Goal: Transaction & Acquisition: Book appointment/travel/reservation

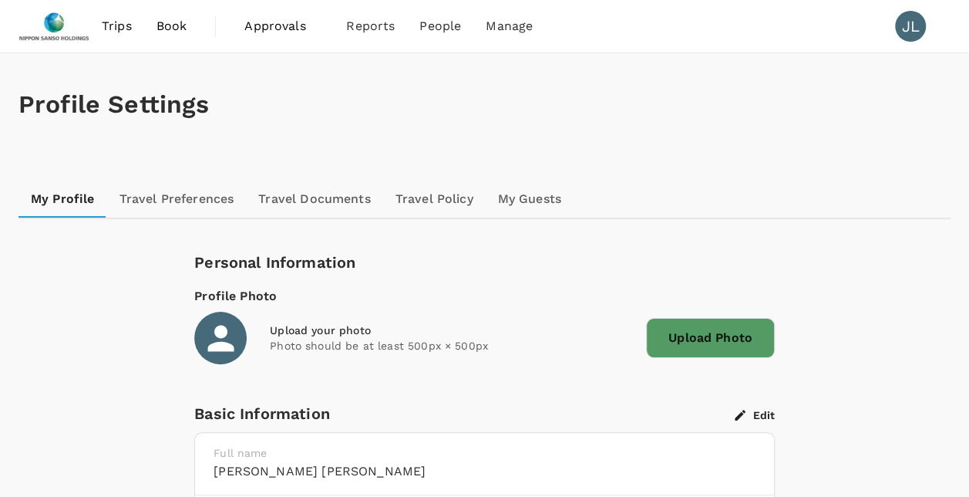
click at [120, 24] on span "Trips" at bounding box center [117, 26] width 30 height 19
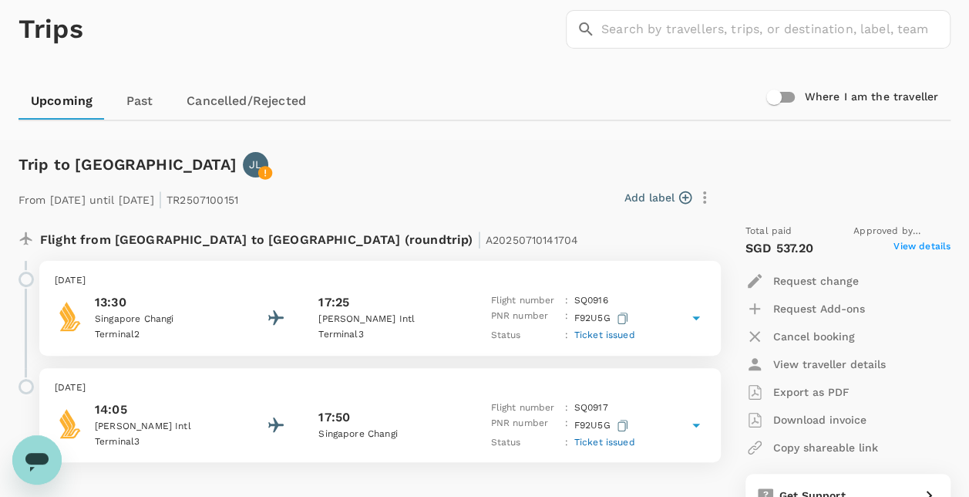
scroll to position [231, 0]
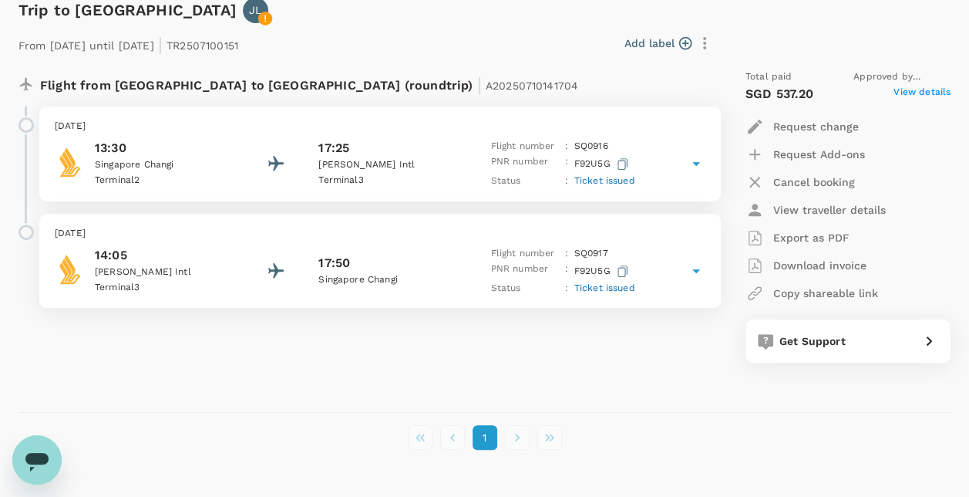
click at [689, 269] on icon at bounding box center [696, 270] width 19 height 19
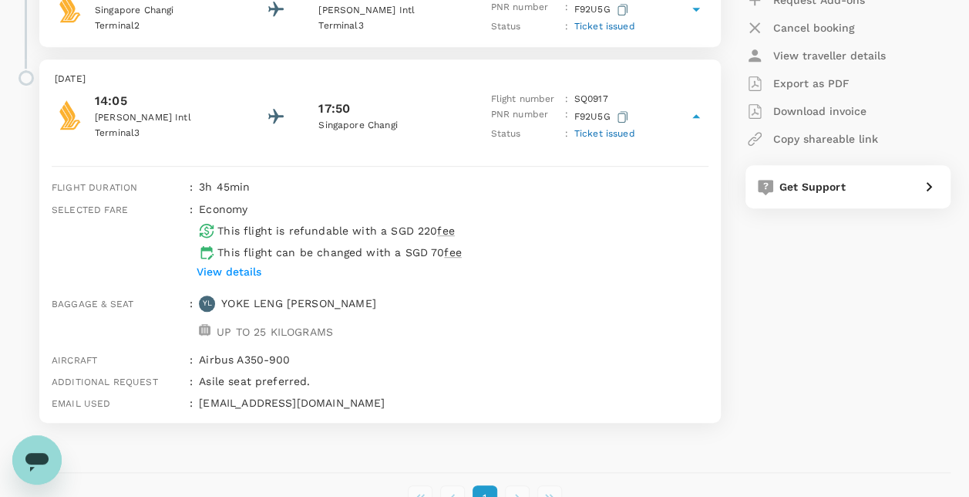
scroll to position [308, 0]
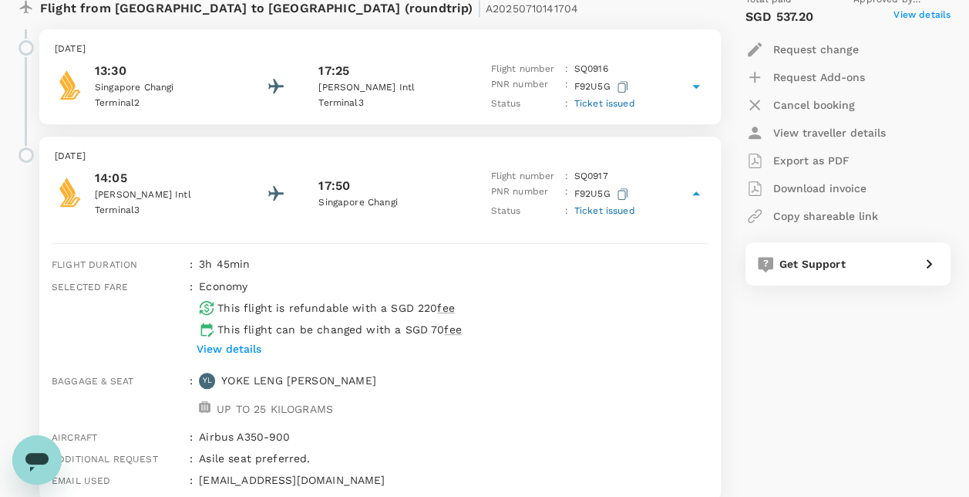
click at [609, 174] on div "Flight number : SQ 0917" at bounding box center [562, 176] width 144 height 15
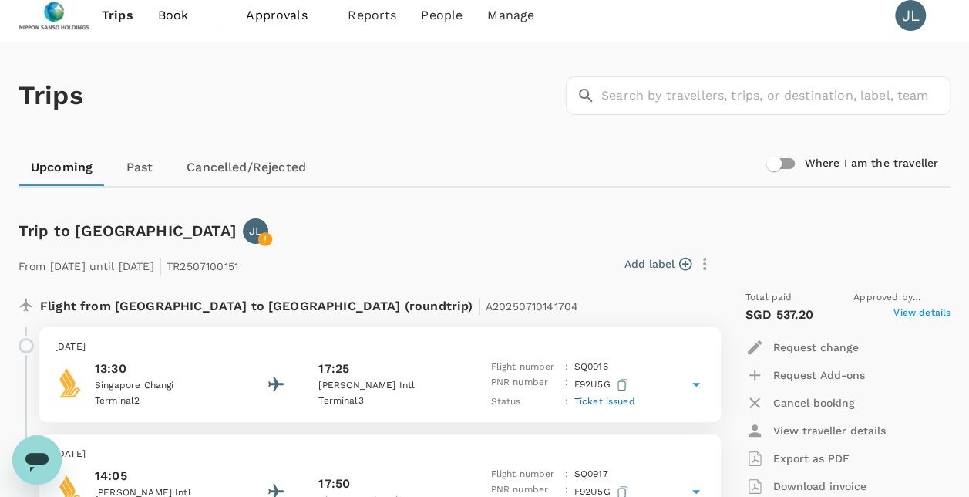
scroll to position [0, 0]
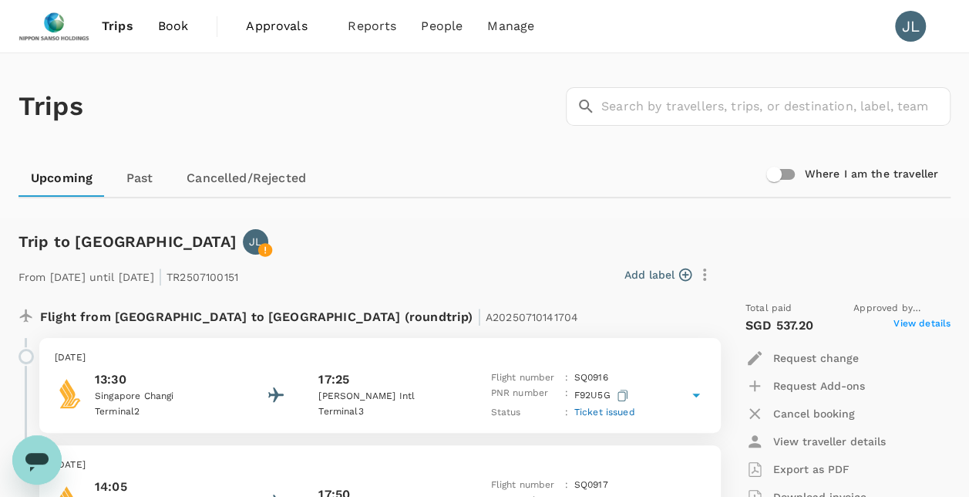
click at [178, 28] on span "Book" at bounding box center [173, 26] width 31 height 19
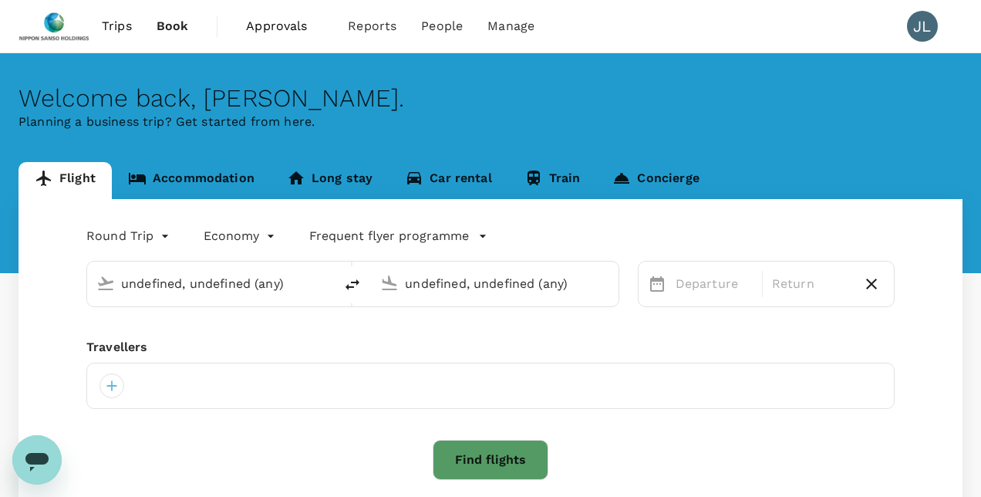
type input "Singapore Changi (SIN)"
type input "Narita Intl (NRT)"
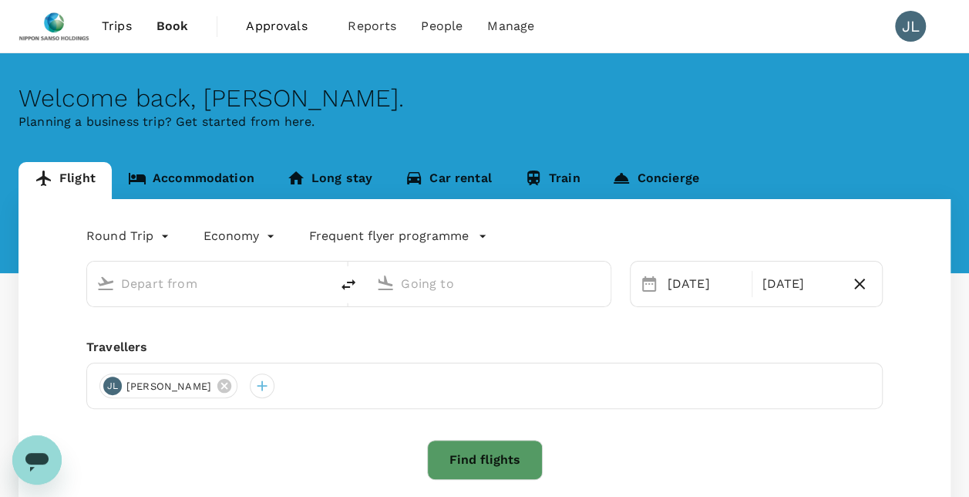
type input "Singapore Changi (SIN)"
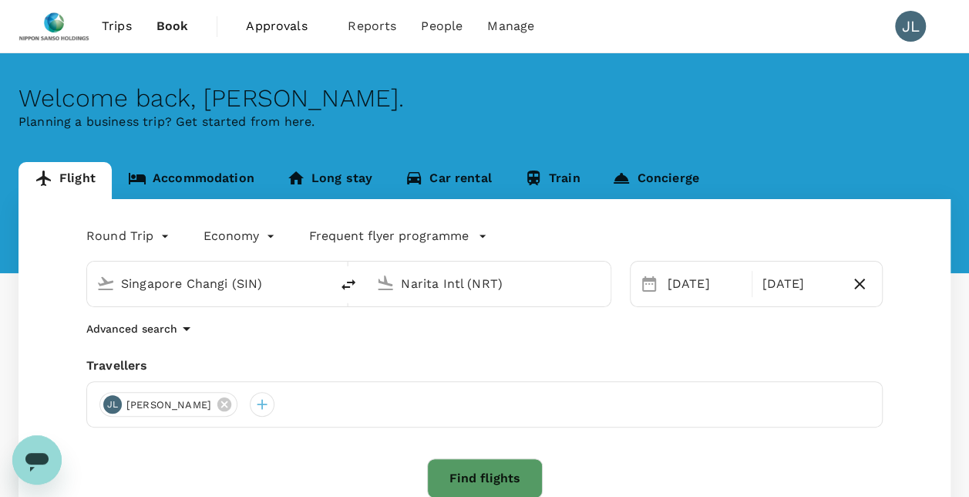
click at [449, 287] on input "Narita Intl (NRT)" at bounding box center [489, 283] width 177 height 24
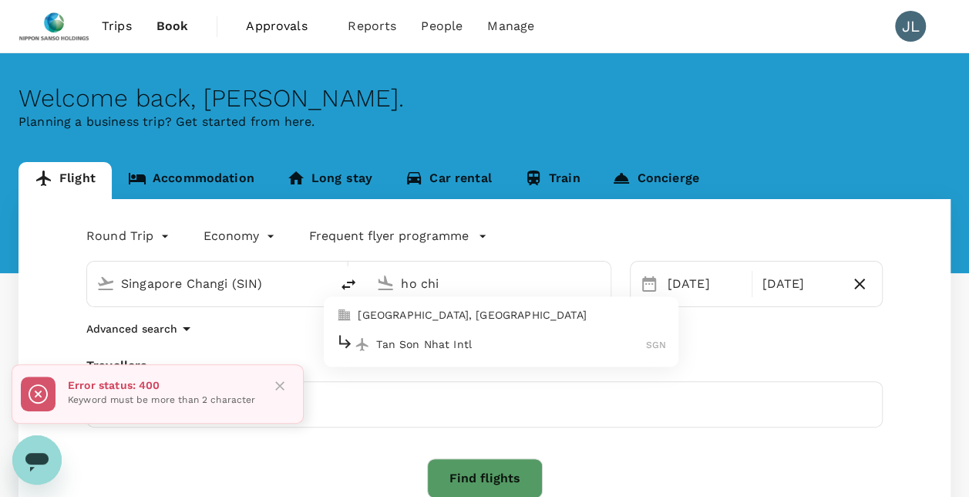
click at [455, 317] on p "[GEOGRAPHIC_DATA], [GEOGRAPHIC_DATA]" at bounding box center [512, 315] width 308 height 15
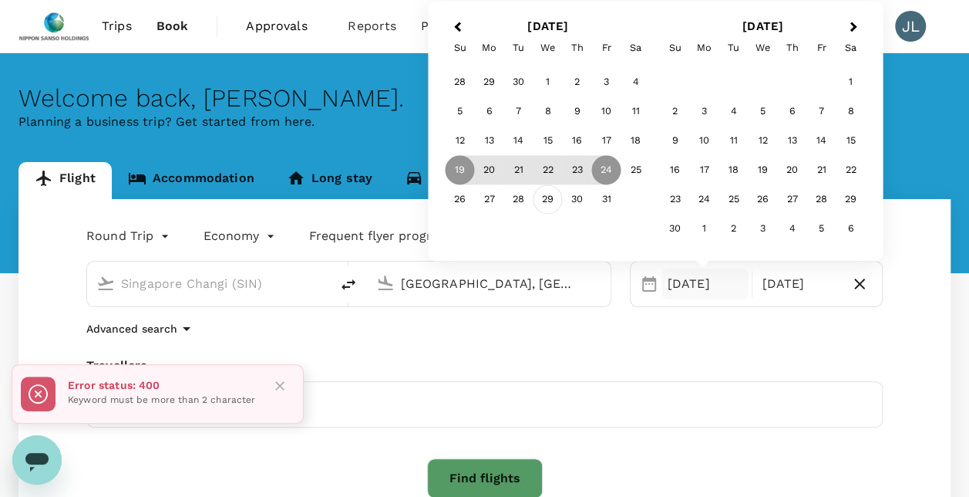
type input "[GEOGRAPHIC_DATA], [GEOGRAPHIC_DATA] (any)"
click at [547, 201] on div "29" at bounding box center [548, 199] width 29 height 29
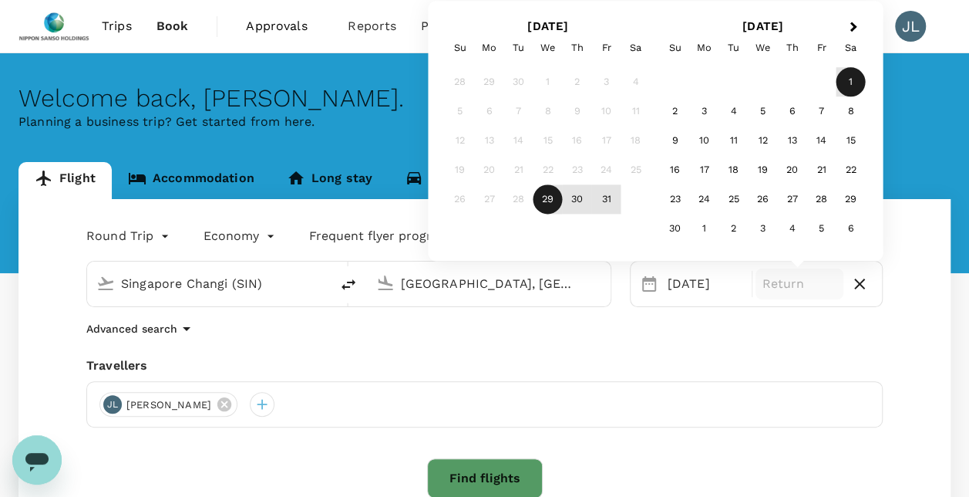
click at [853, 83] on div "1" at bounding box center [851, 82] width 29 height 29
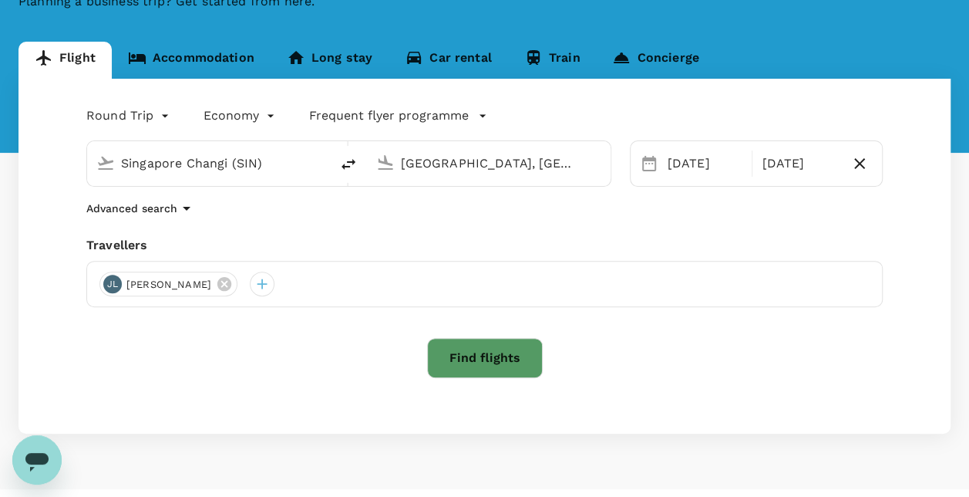
scroll to position [153, 0]
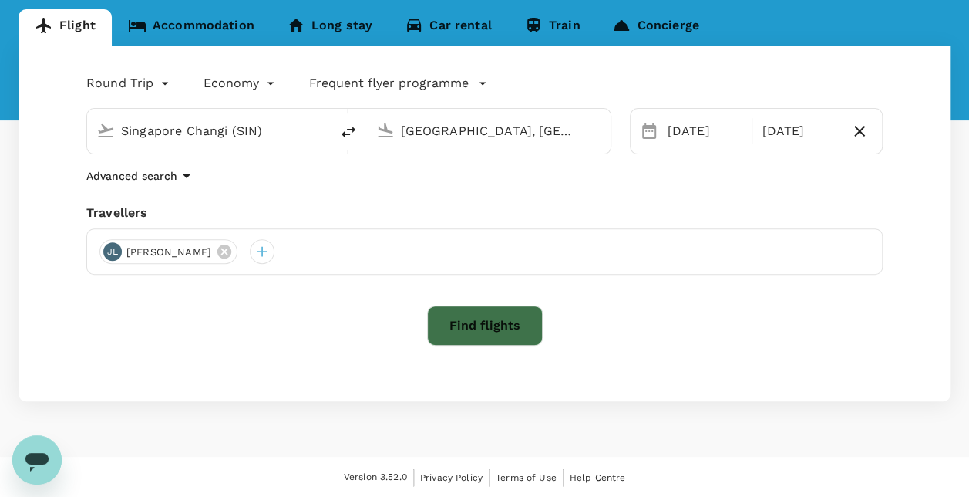
click at [490, 330] on button "Find flights" at bounding box center [485, 325] width 116 height 40
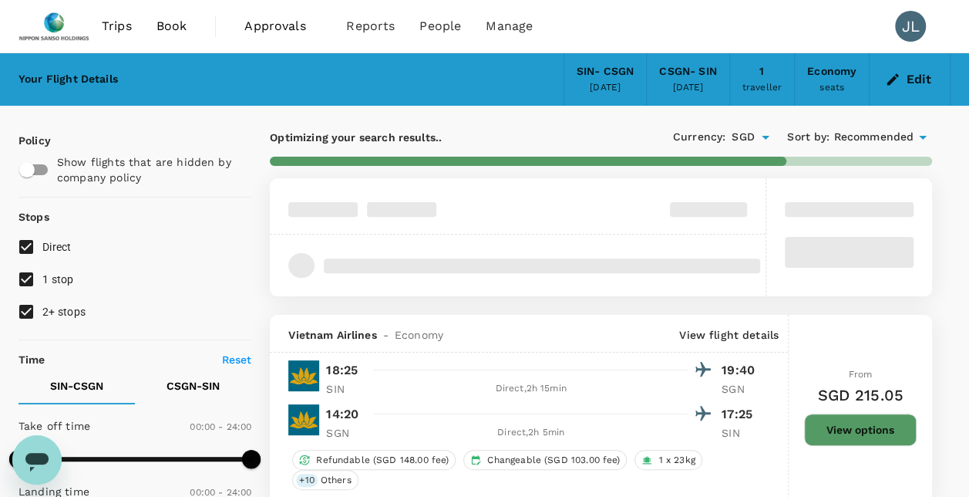
click at [29, 281] on input "1 stop" at bounding box center [26, 279] width 32 height 32
checkbox input "false"
click at [25, 309] on input "2+ stops" at bounding box center [26, 311] width 32 height 32
checkbox input "false"
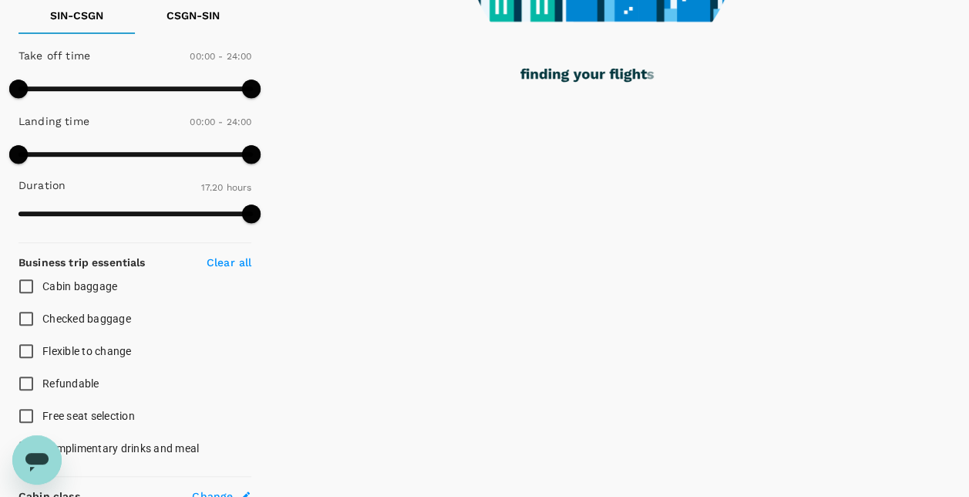
scroll to position [386, 0]
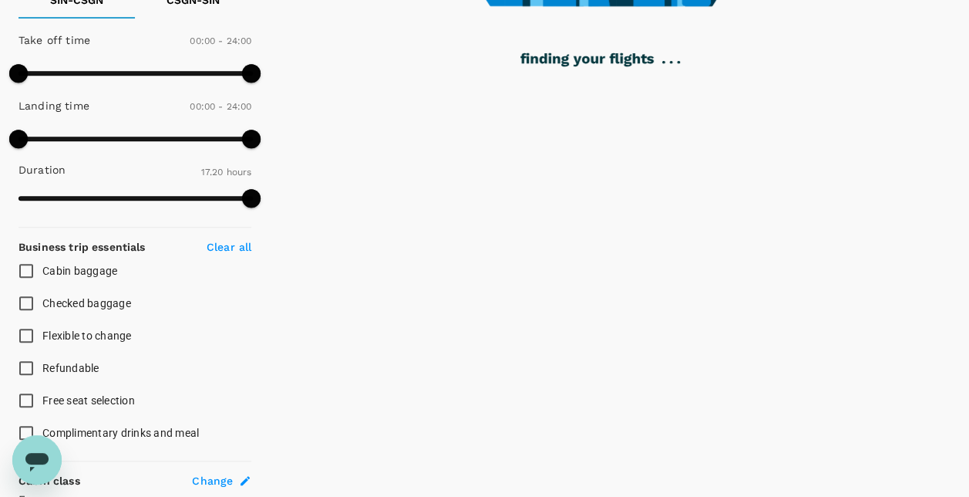
click at [72, 298] on span "Checked baggage" at bounding box center [86, 303] width 89 height 12
click at [42, 298] on input "Checked baggage" at bounding box center [26, 303] width 32 height 32
checkbox input "true"
click at [27, 269] on input "Cabin baggage" at bounding box center [26, 270] width 32 height 32
checkbox input "true"
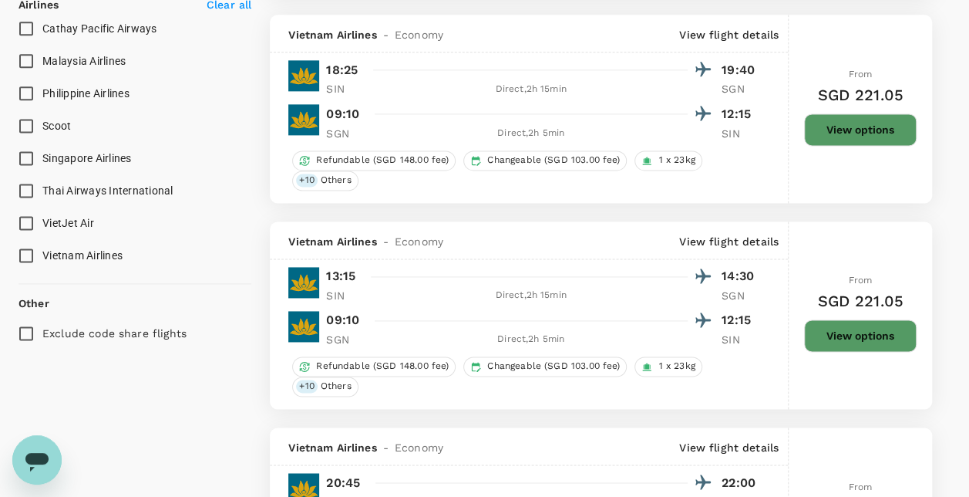
scroll to position [1024, 0]
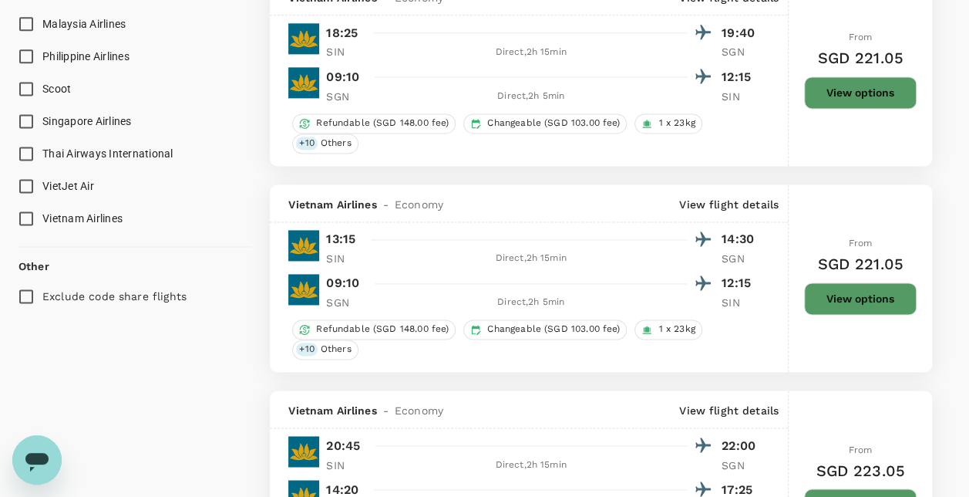
click at [28, 120] on input "Singapore Airlines" at bounding box center [26, 121] width 32 height 32
checkbox input "true"
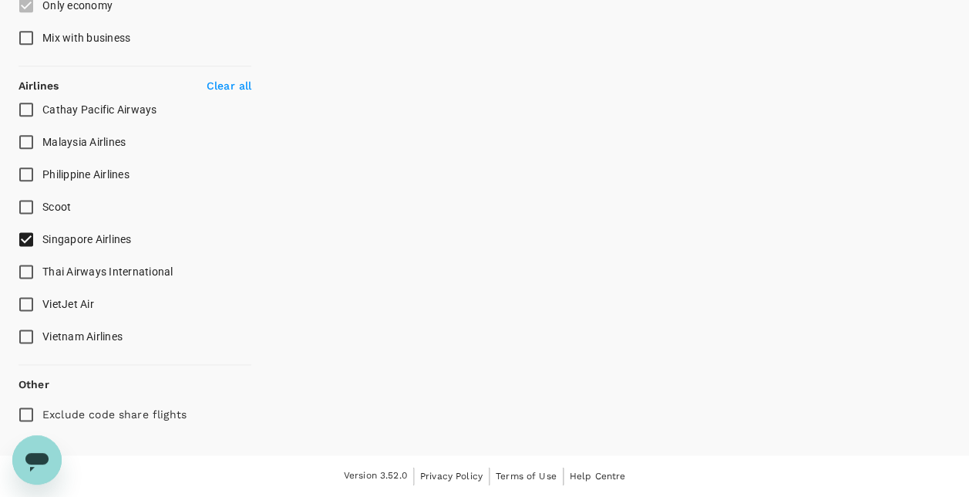
scroll to position [902, 0]
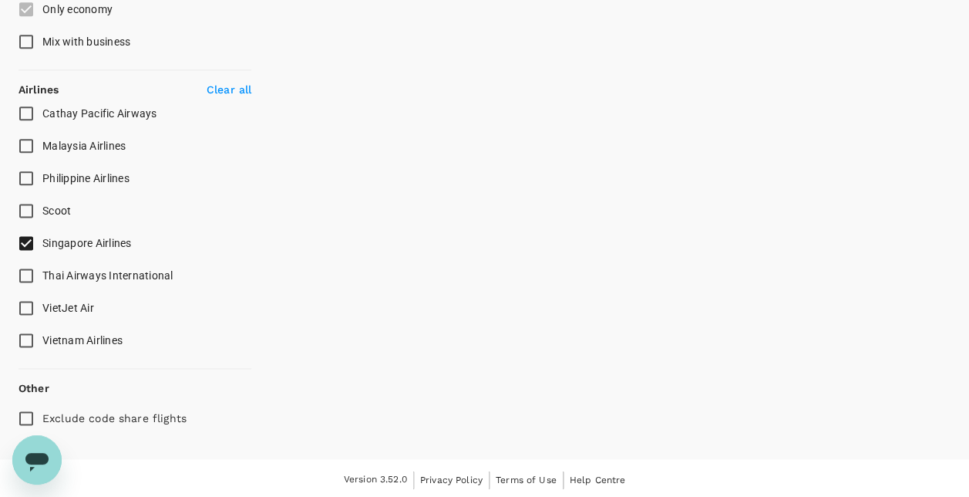
click at [24, 91] on strong "Airlines" at bounding box center [39, 89] width 40 height 12
click at [29, 209] on input "Scoot" at bounding box center [26, 210] width 32 height 32
checkbox input "true"
click at [26, 337] on input "Vietnam Airlines" at bounding box center [26, 340] width 32 height 32
checkbox input "true"
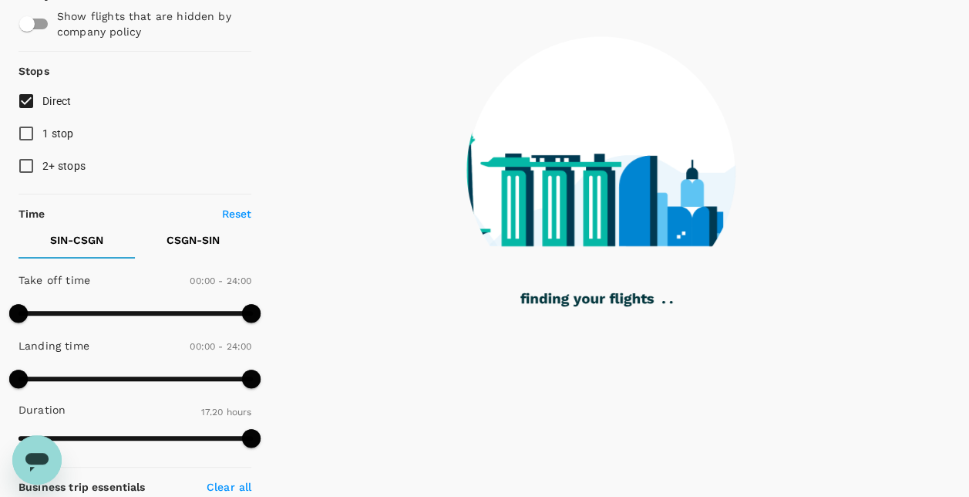
scroll to position [0, 0]
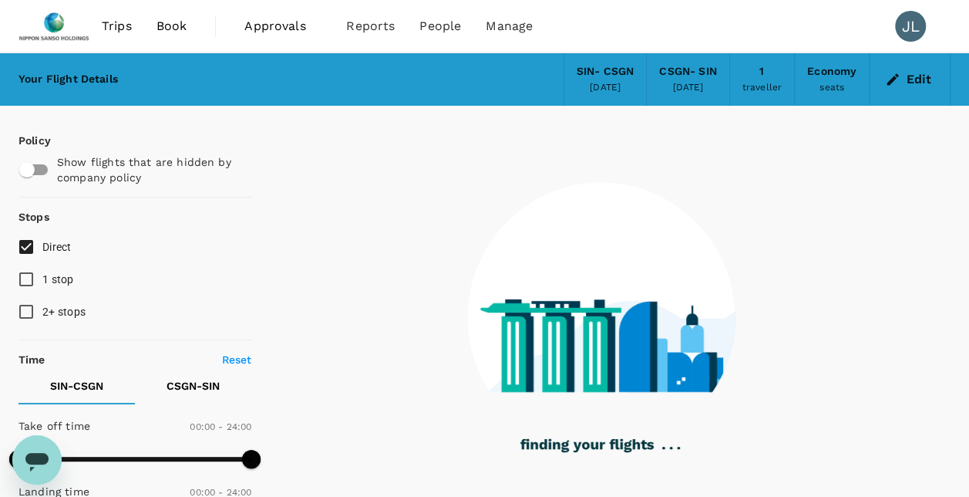
type input "1055"
checkbox input "false"
checkbox input "true"
checkbox input "false"
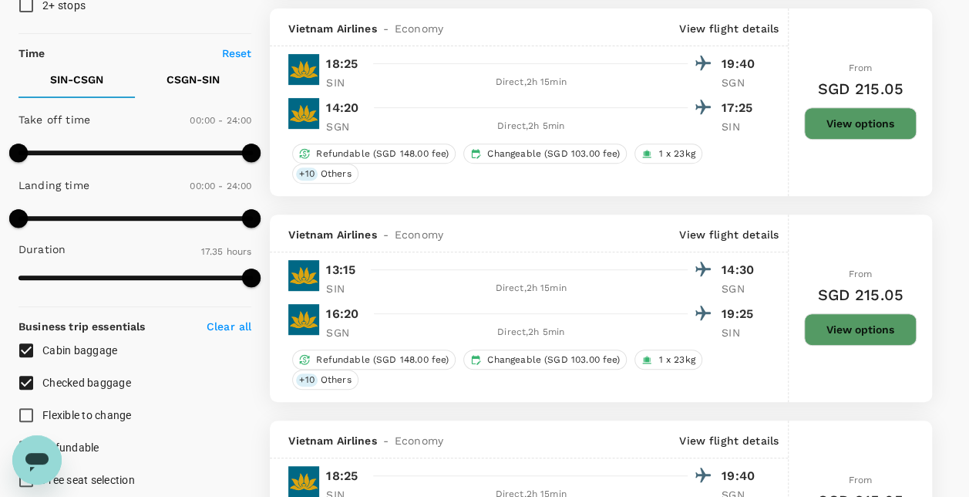
scroll to position [231, 0]
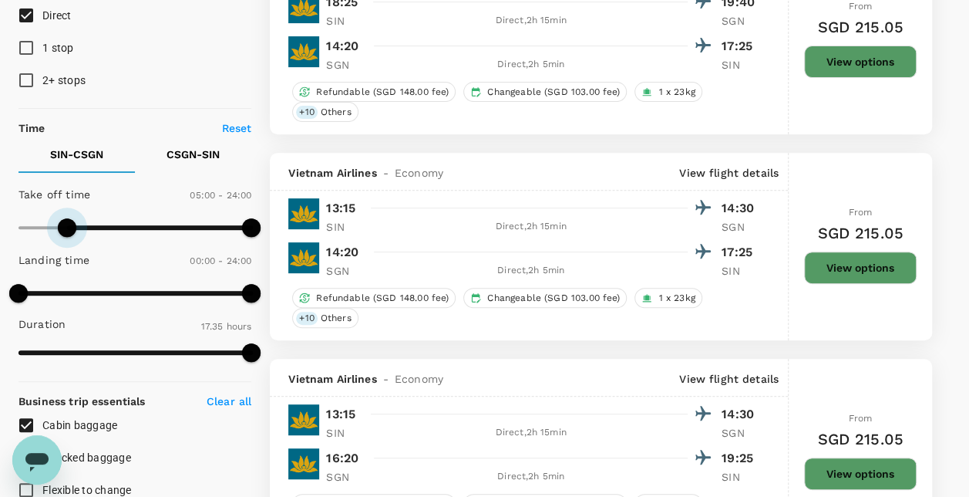
type input "420"
drag, startPoint x: 14, startPoint y: 222, endPoint x: 87, endPoint y: 227, distance: 73.4
click at [87, 227] on span at bounding box center [86, 227] width 19 height 19
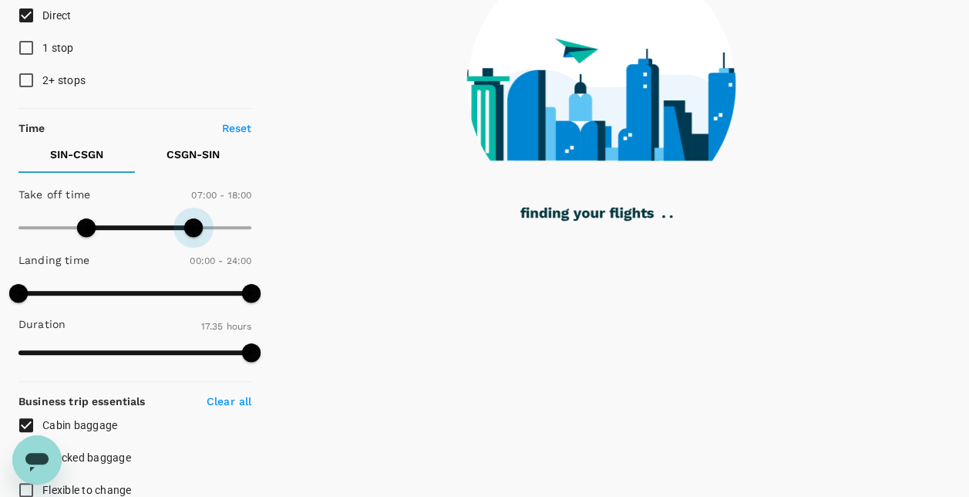
drag, startPoint x: 250, startPoint y: 226, endPoint x: 192, endPoint y: 231, distance: 58.1
click at [192, 231] on span at bounding box center [193, 227] width 19 height 19
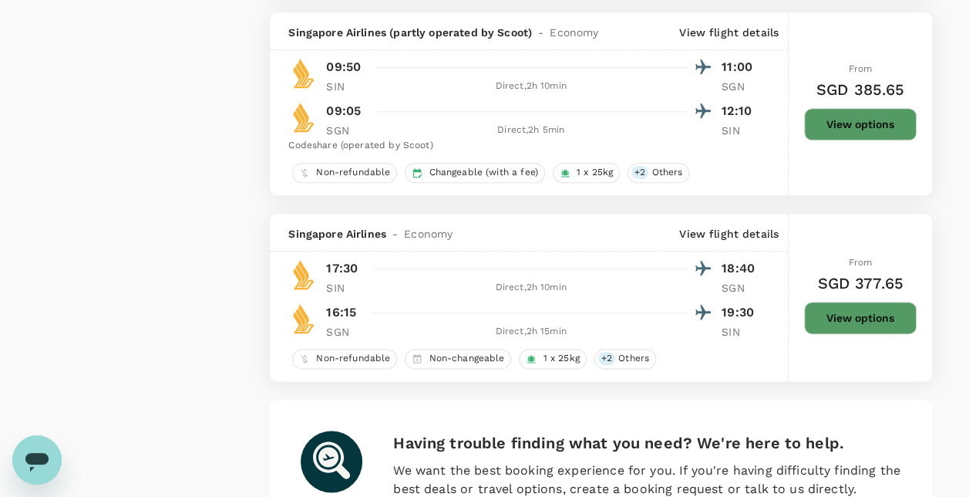
scroll to position [3856, 0]
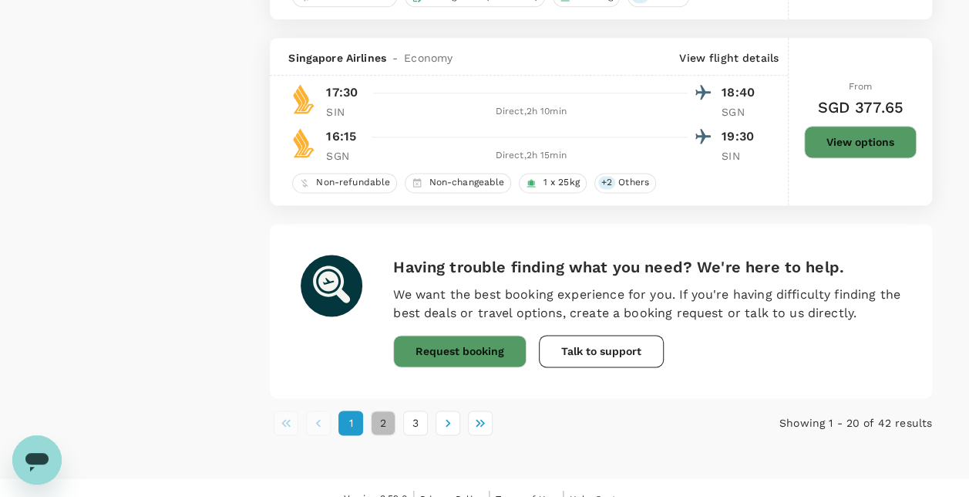
click at [382, 410] on button "2" at bounding box center [383, 422] width 25 height 25
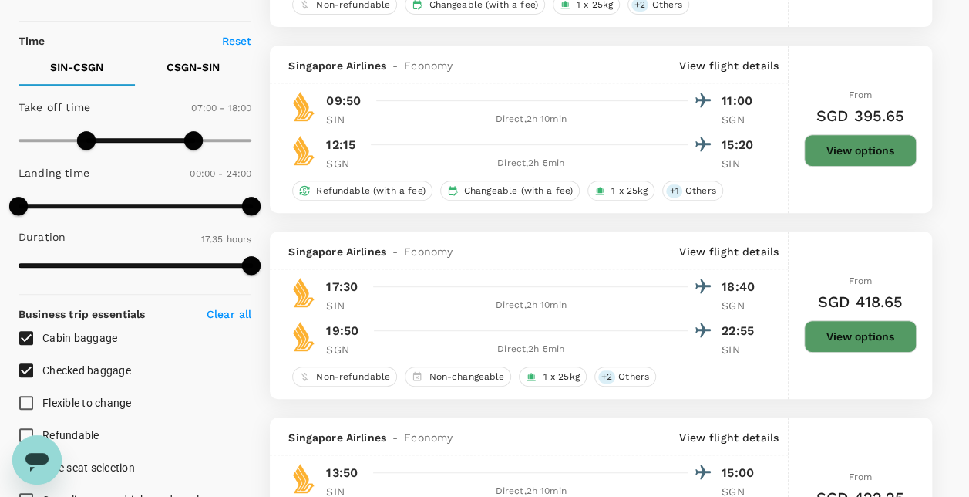
scroll to position [318, 0]
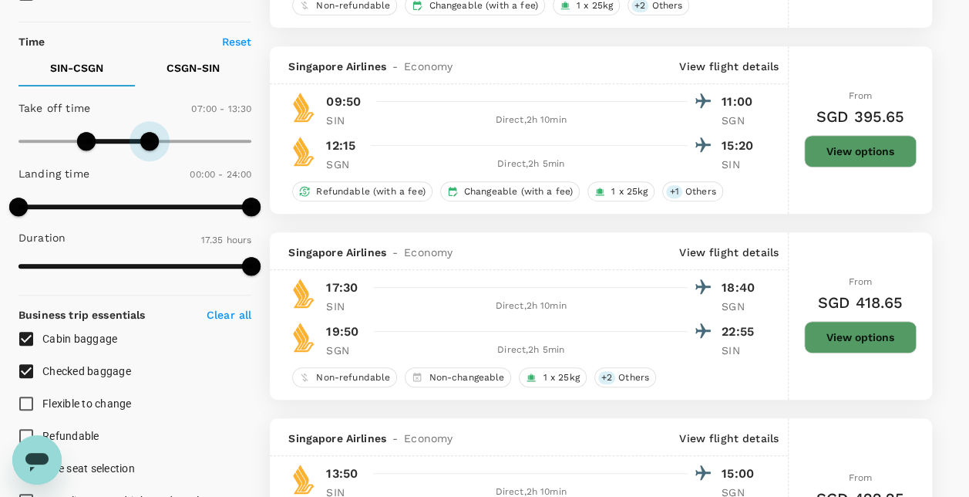
type input "750"
drag, startPoint x: 199, startPoint y: 137, endPoint x: 142, endPoint y: 137, distance: 57.1
click at [142, 137] on span at bounding box center [139, 141] width 19 height 19
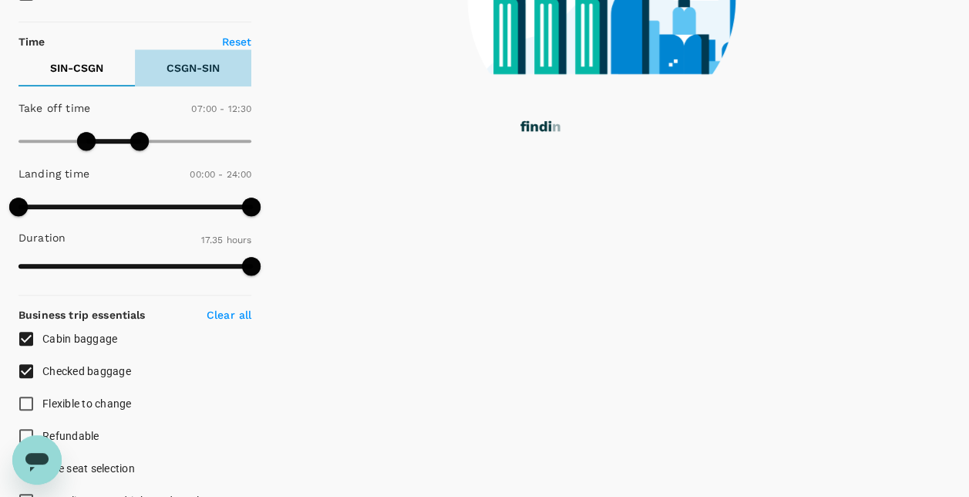
click at [190, 62] on p "CSGN - SIN" at bounding box center [193, 67] width 53 height 15
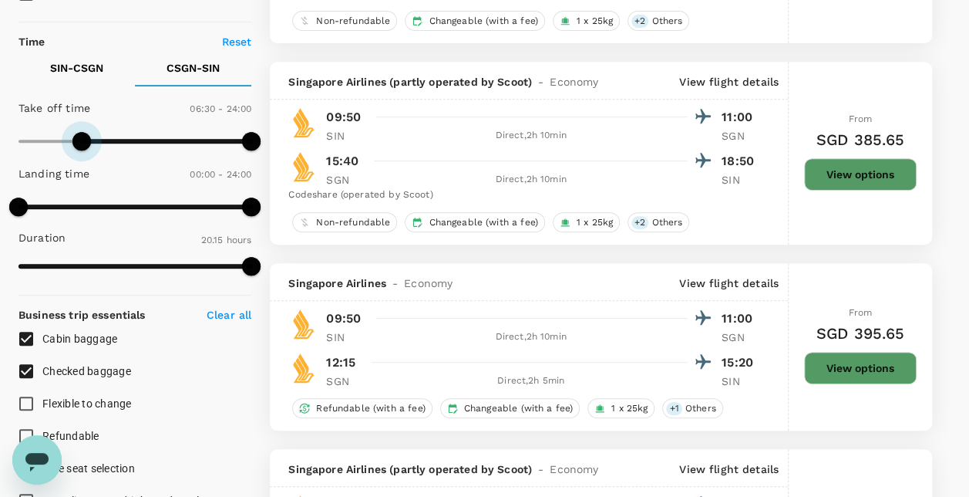
type input "480"
drag, startPoint x: 15, startPoint y: 143, endPoint x: 97, endPoint y: 140, distance: 81.8
click at [97, 140] on span at bounding box center [96, 141] width 19 height 19
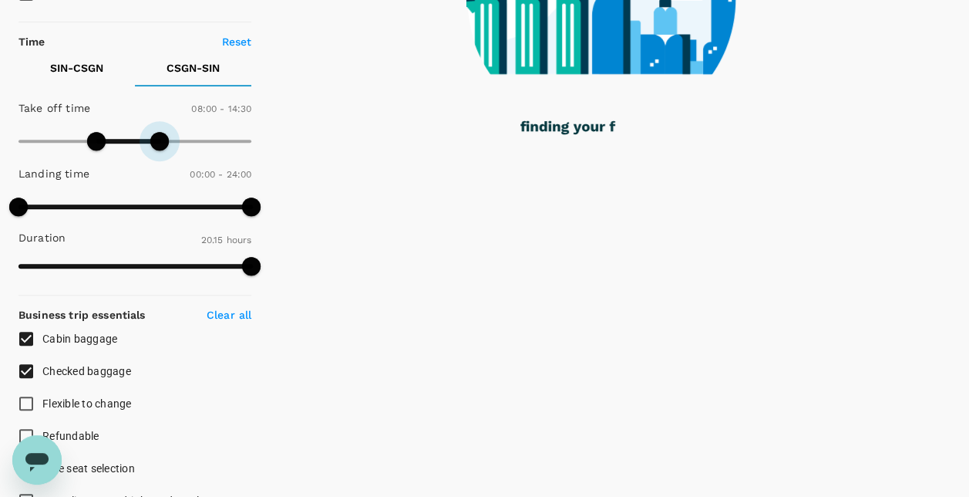
type input "900"
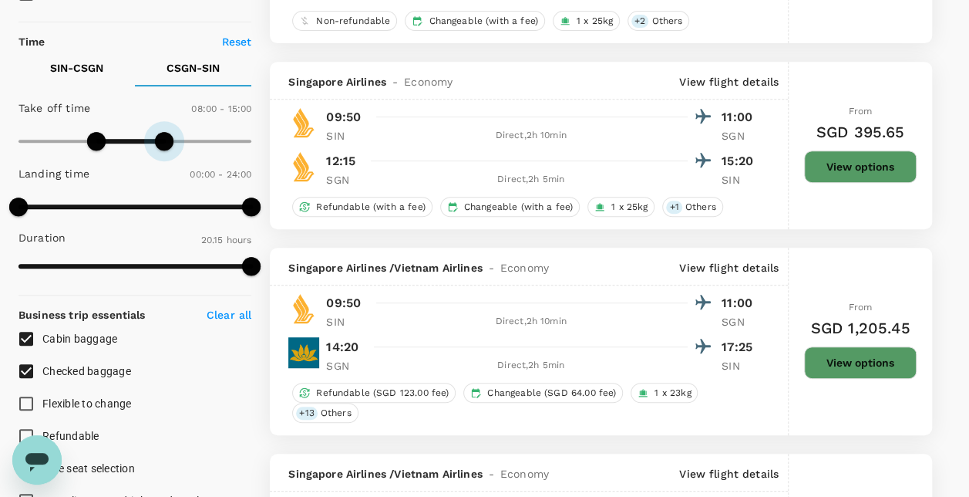
type input "SGD"
drag, startPoint x: 257, startPoint y: 139, endPoint x: 166, endPoint y: 142, distance: 91.0
click at [166, 142] on span at bounding box center [164, 141] width 19 height 19
type input "SGD"
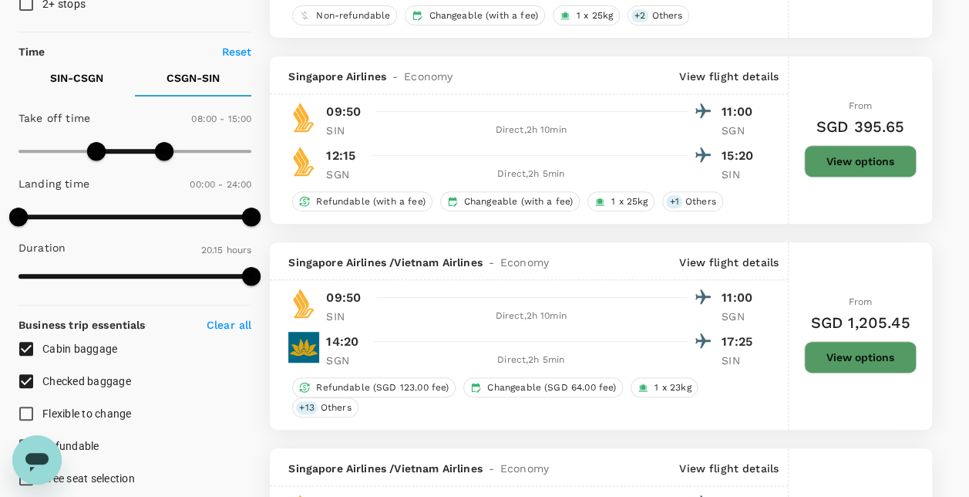
scroll to position [308, 0]
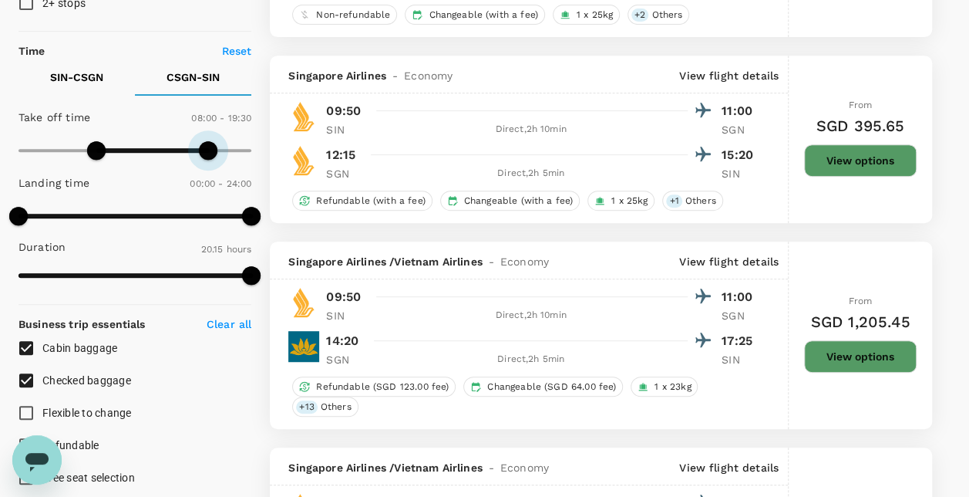
drag, startPoint x: 162, startPoint y: 143, endPoint x: 199, endPoint y: 137, distance: 37.4
click at [202, 142] on span at bounding box center [208, 150] width 19 height 19
type input "1140"
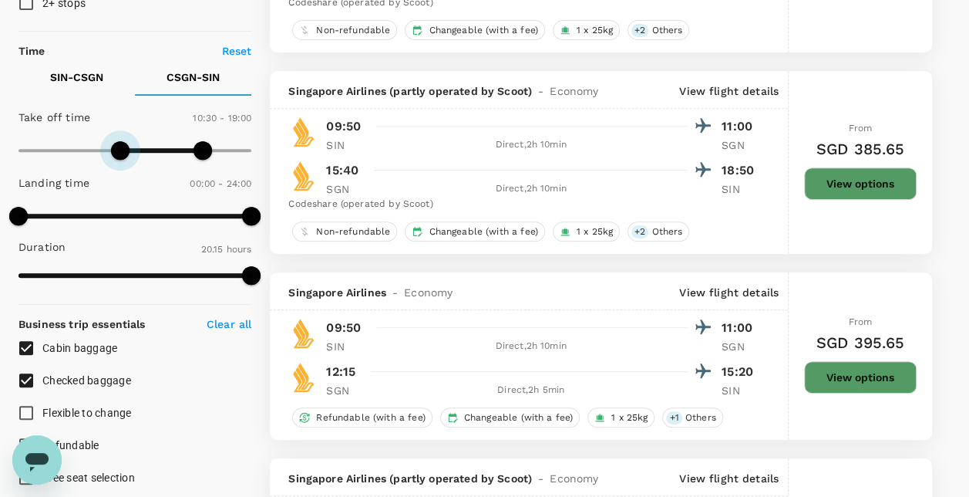
type input "630"
drag, startPoint x: 94, startPoint y: 142, endPoint x: 119, endPoint y: 145, distance: 24.9
click at [119, 145] on span at bounding box center [120, 150] width 19 height 19
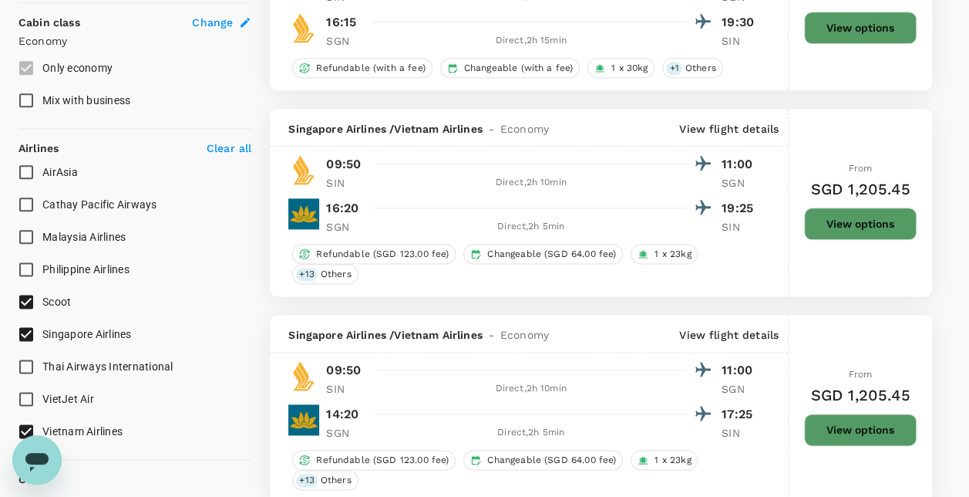
scroll to position [771, 0]
